Goal: Task Accomplishment & Management: Manage account settings

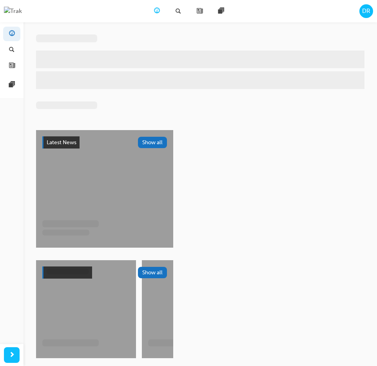
click at [362, 11] on div "DR" at bounding box center [367, 11] width 14 height 14
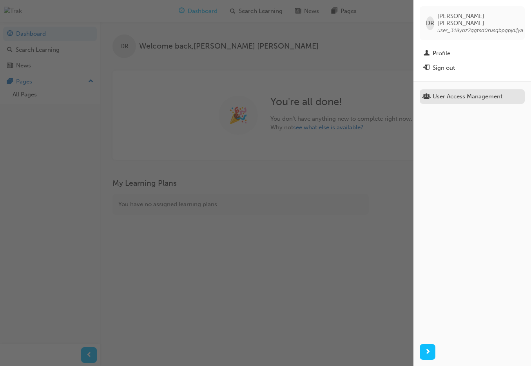
click at [377, 94] on link "User Access Management" at bounding box center [472, 96] width 105 height 15
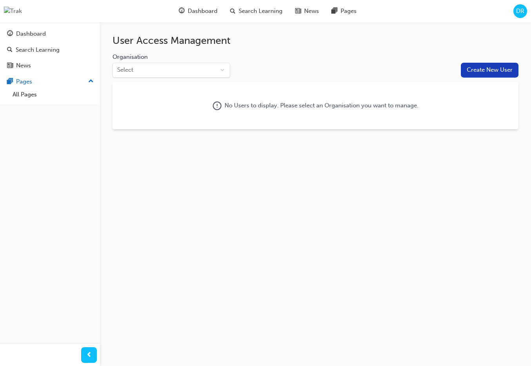
click at [198, 72] on html "Your version of Internet Explorer is outdated and not supported. Please upgrade…" at bounding box center [265, 183] width 531 height 366
click at [196, 82] on div at bounding box center [172, 81] width 118 height 3
click at [265, 73] on html "Your version of Internet Explorer is outdated and not supported. Please upgrade…" at bounding box center [265, 183] width 531 height 366
click at [222, 64] on html "Your version of Internet Explorer is outdated and not supported. Please upgrade…" at bounding box center [265, 183] width 531 height 366
click at [267, 70] on html "Your version of Internet Explorer is outdated and not supported. Please upgrade…" at bounding box center [265, 183] width 531 height 366
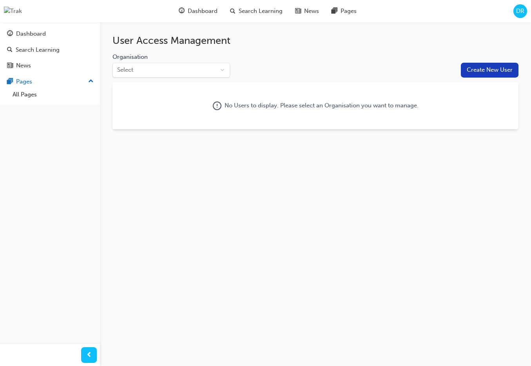
click at [208, 61] on div "Organisation Select" at bounding box center [287, 65] width 349 height 25
click at [208, 72] on html "Your version of Internet Explorer is outdated and not supported. Please upgrade…" at bounding box center [265, 183] width 531 height 366
click at [300, 74] on html "Your version of Internet Explorer is outdated and not supported. Please upgrade…" at bounding box center [265, 183] width 531 height 366
click at [377, 12] on span "DR" at bounding box center [521, 11] width 8 height 9
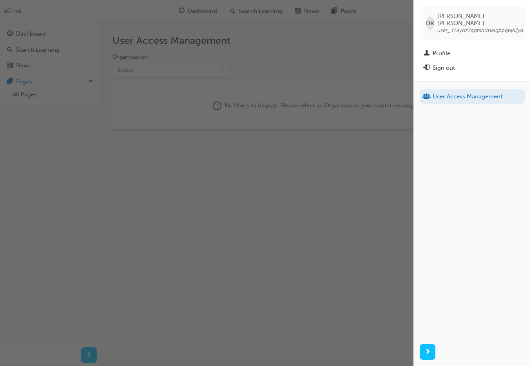
click at [377, 27] on span "user_318ybz7qgtsd0rusqbpgpjdljya" at bounding box center [481, 30] width 86 height 7
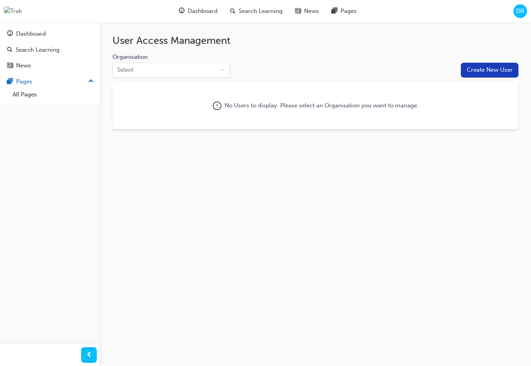
click at [377, 6] on div "DR" at bounding box center [521, 11] width 14 height 14
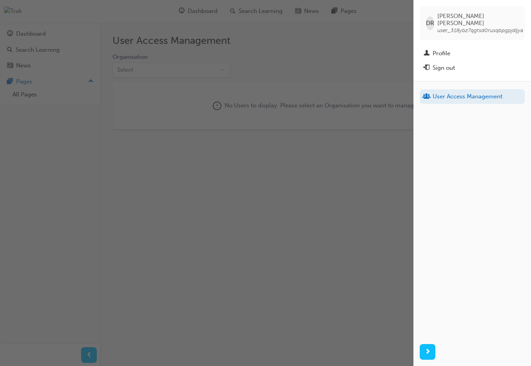
click at [377, 27] on span "user_318ybz7qgtsd0rusqbpgpjdljya" at bounding box center [481, 30] width 86 height 7
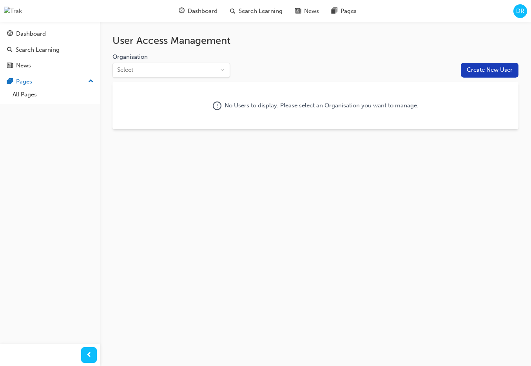
click at [377, 13] on span "DR" at bounding box center [521, 11] width 8 height 9
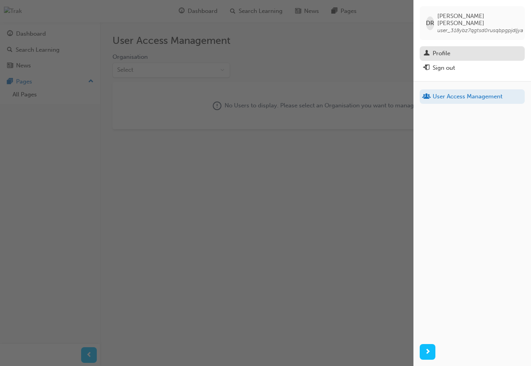
click at [377, 49] on div "Profile" at bounding box center [472, 54] width 97 height 10
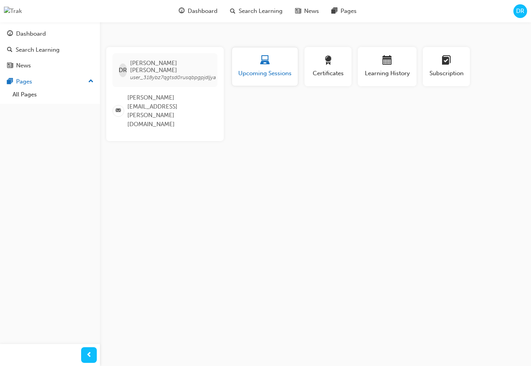
click at [377, 13] on span "DR" at bounding box center [521, 11] width 8 height 9
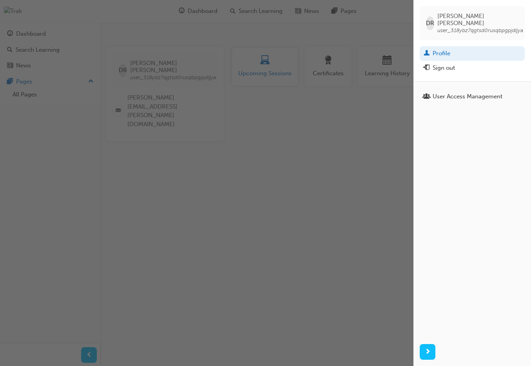
click at [362, 106] on div "button" at bounding box center [207, 183] width 414 height 366
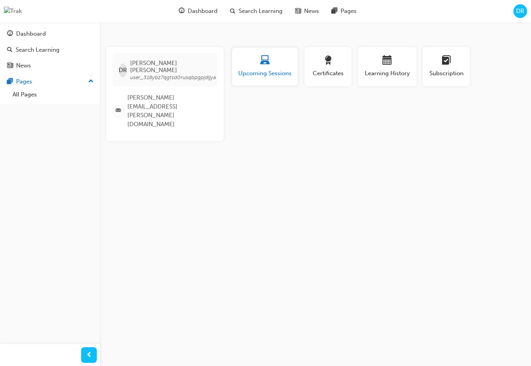
click at [377, 13] on span "DR" at bounding box center [521, 11] width 8 height 9
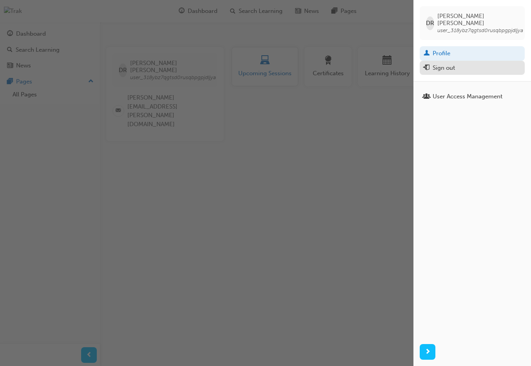
click at [377, 65] on div "Sign out" at bounding box center [472, 68] width 97 height 10
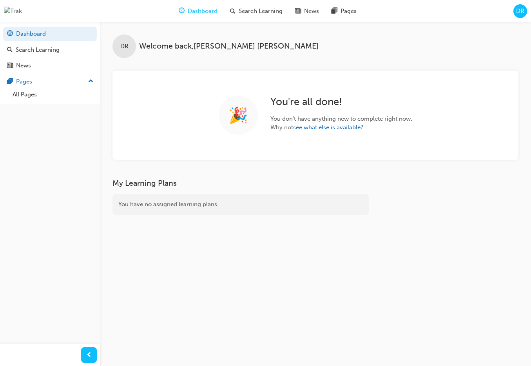
click at [523, 14] on span "DR" at bounding box center [521, 11] width 8 height 9
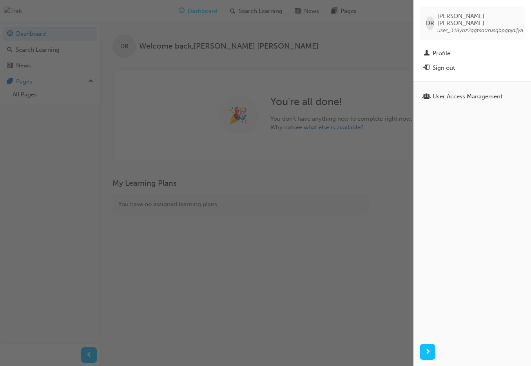
click at [454, 27] on div "DR David Ramirez user_318ybz7qgtsd0rusqbpgpjdljya" at bounding box center [472, 23] width 105 height 34
